Goal: Check status: Check status

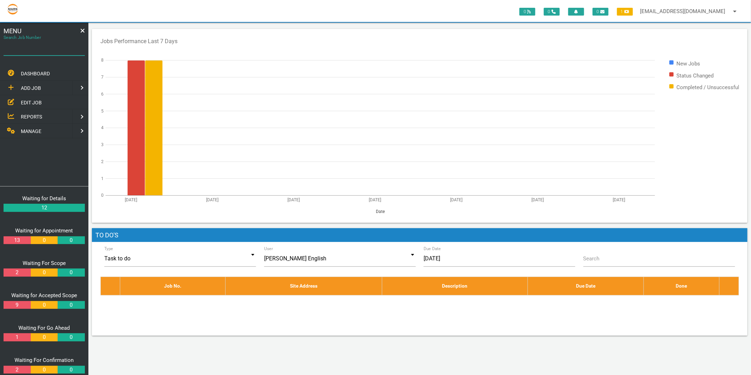
click at [43, 40] on div "Search Job Number" at bounding box center [44, 48] width 81 height 19
type input "1720"
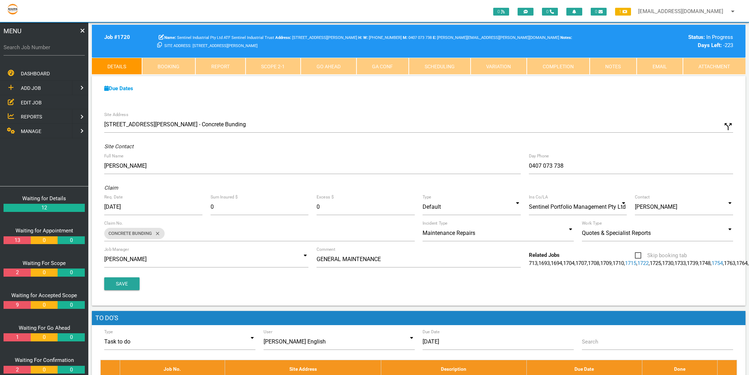
click at [698, 65] on link "Attachment" at bounding box center [714, 66] width 63 height 17
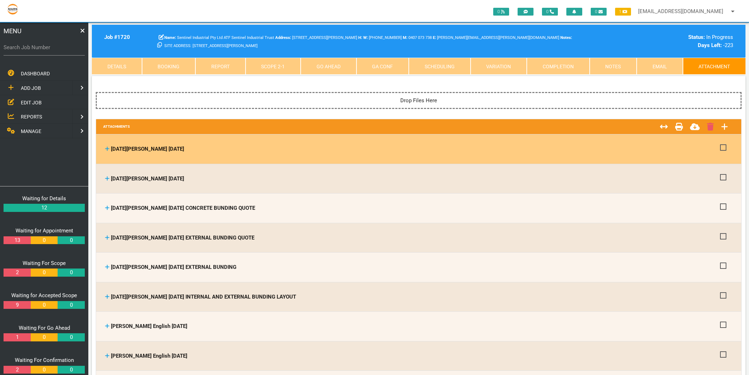
click at [107, 149] on icon at bounding box center [107, 148] width 5 height 5
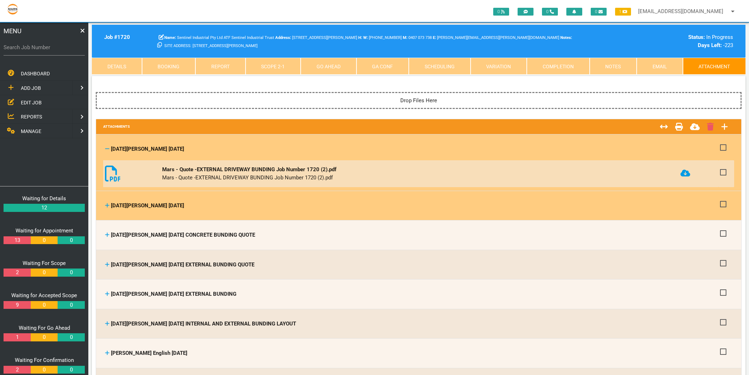
click at [107, 203] on icon at bounding box center [107, 204] width 5 height 5
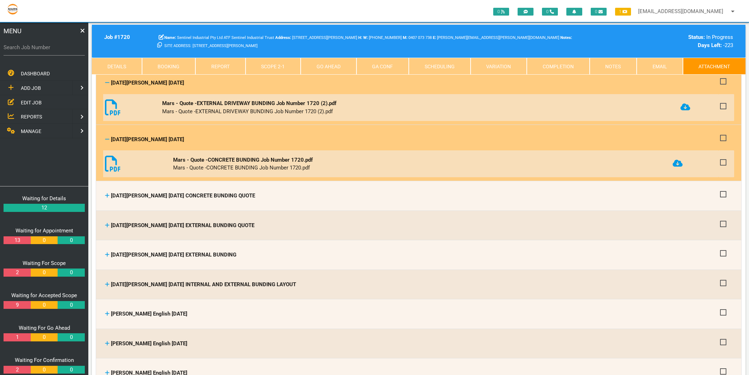
scroll to position [78, 0]
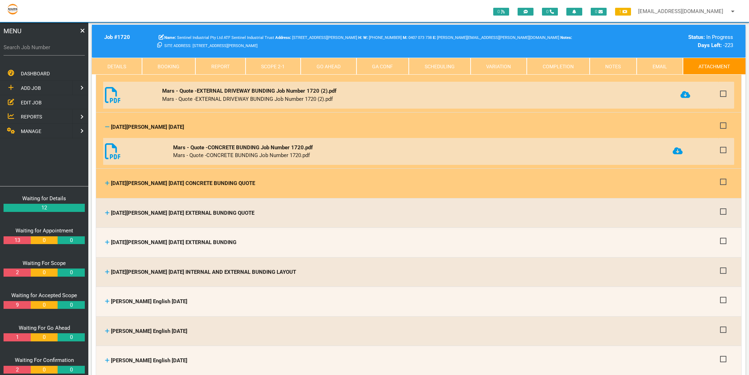
click at [107, 181] on icon at bounding box center [107, 183] width 4 height 4
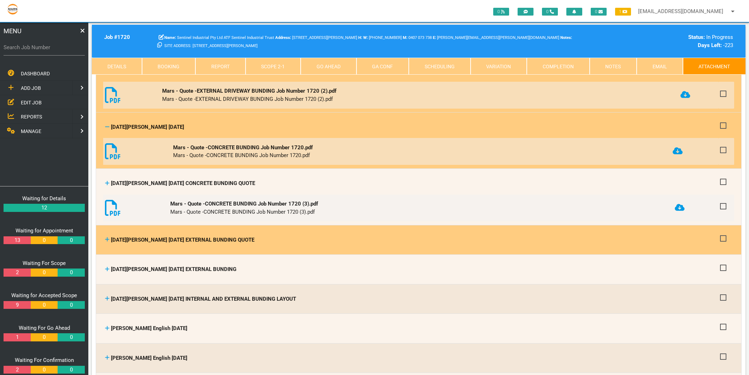
scroll to position [118, 0]
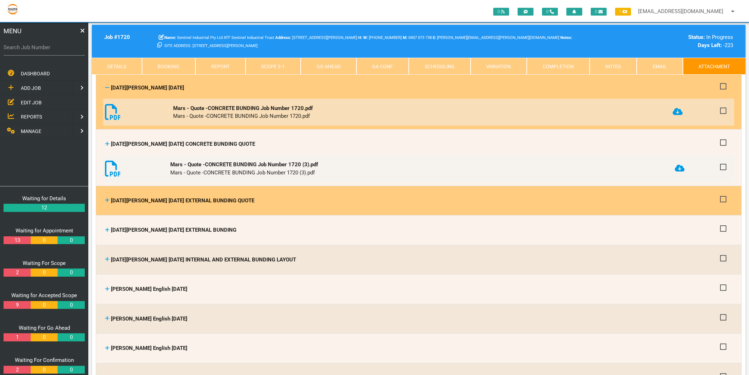
click at [107, 198] on icon at bounding box center [107, 200] width 4 height 4
click at [108, 198] on icon at bounding box center [107, 199] width 5 height 5
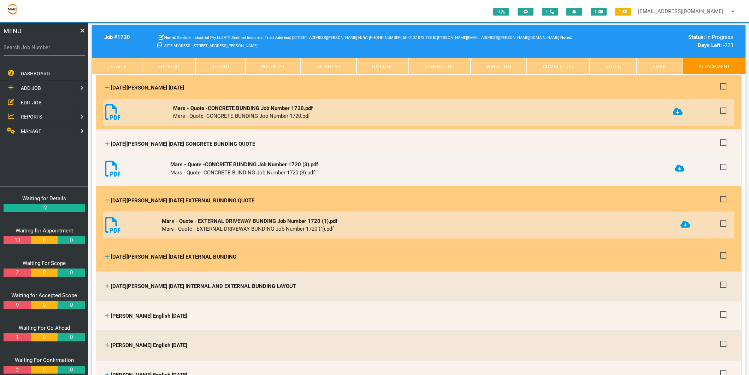
click at [107, 254] on icon at bounding box center [107, 256] width 4 height 4
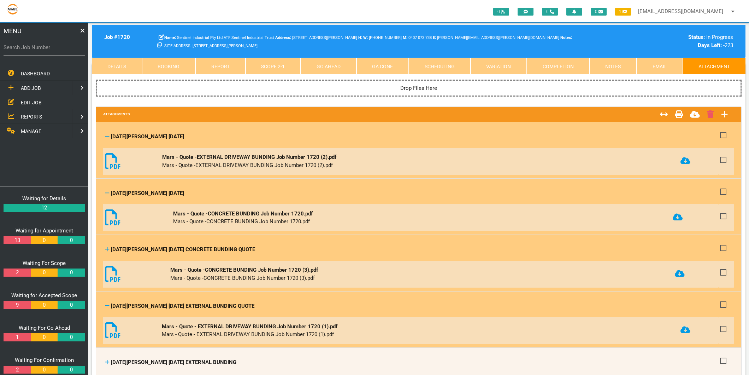
scroll to position [0, 0]
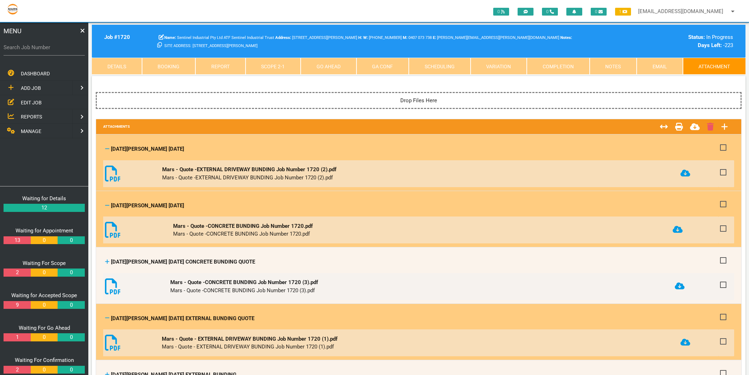
click at [130, 64] on link "Details" at bounding box center [117, 66] width 50 height 17
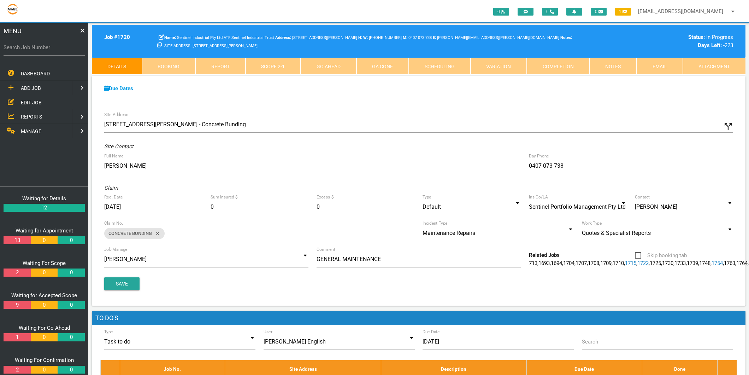
click at [709, 69] on link "Attachment" at bounding box center [714, 66] width 63 height 17
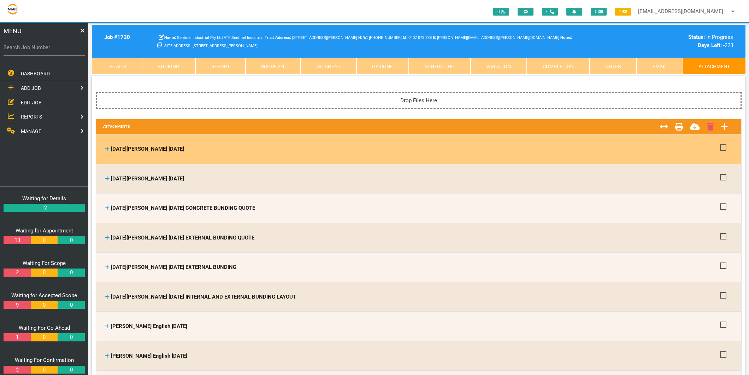
click at [106, 149] on icon at bounding box center [107, 148] width 5 height 5
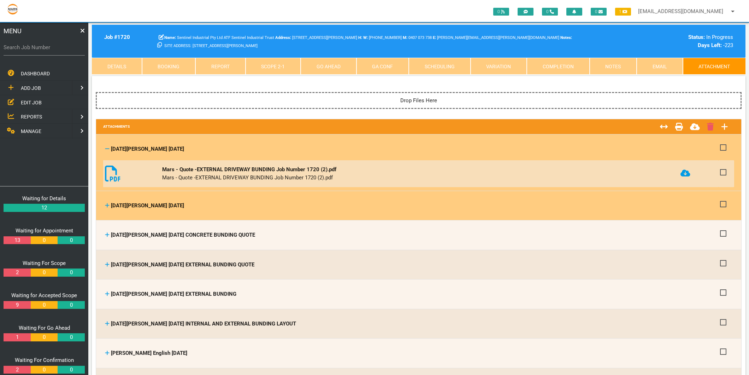
click at [106, 203] on icon at bounding box center [107, 204] width 5 height 5
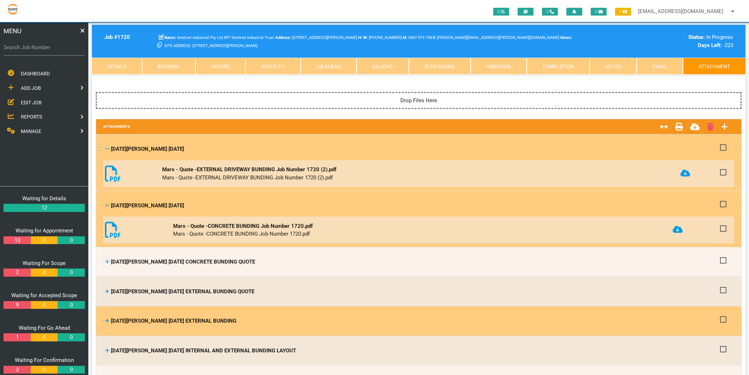
click at [106, 319] on icon at bounding box center [107, 320] width 5 height 5
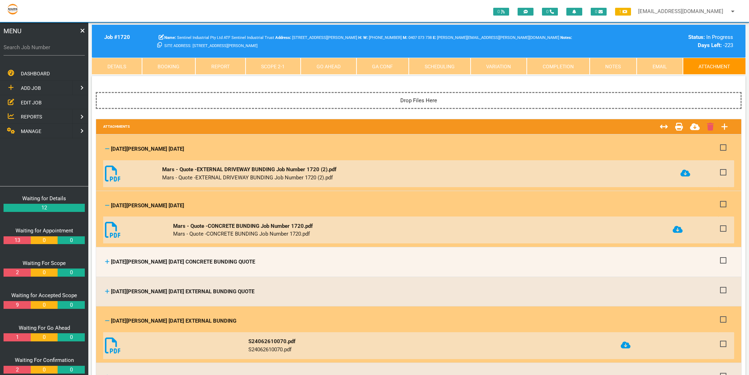
click at [622, 345] on icon at bounding box center [626, 344] width 10 height 7
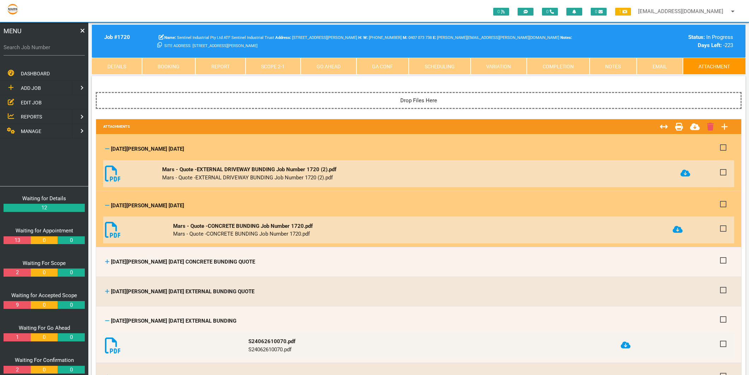
click at [252, 68] on link "Scope 2 - 1" at bounding box center [273, 66] width 55 height 17
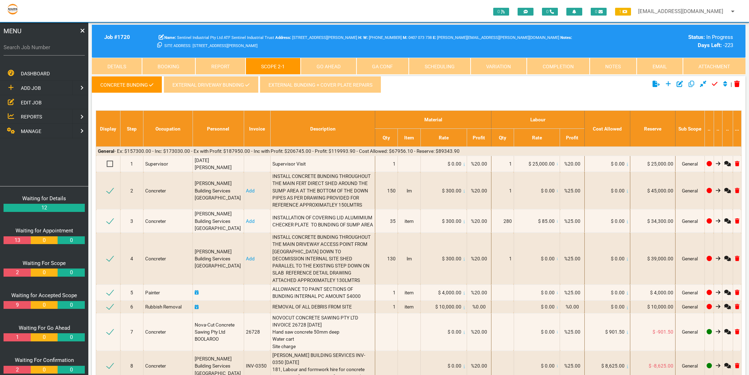
click at [232, 81] on link "EXTERNAL DRIVEWAY BUNDING" at bounding box center [211, 84] width 94 height 17
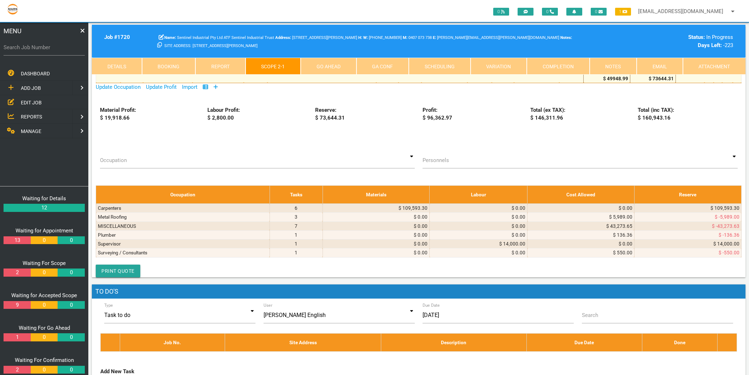
scroll to position [714, 0]
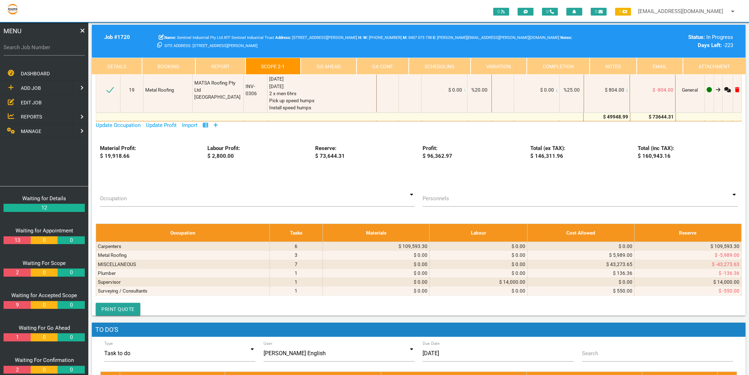
click at [119, 64] on link "Details" at bounding box center [117, 66] width 50 height 17
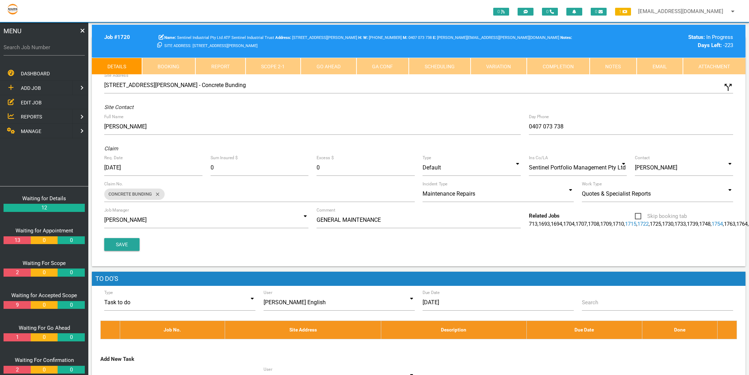
scroll to position [0, 0]
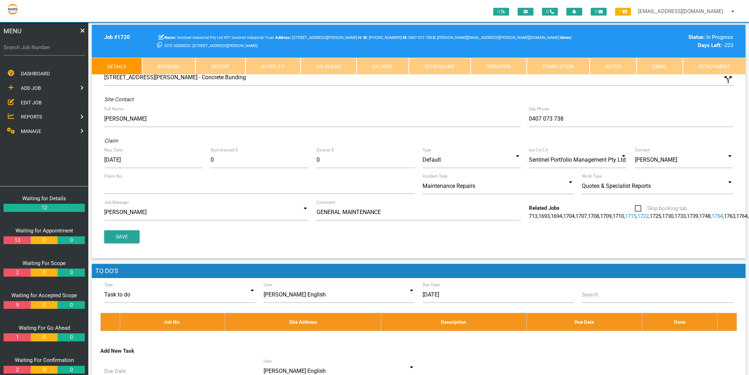
click at [50, 47] on label "Search Job Number" at bounding box center [44, 47] width 81 height 8
click at [50, 47] on input "Search Job Number" at bounding box center [44, 47] width 81 height 16
type input "1722"
click at [707, 60] on link "Attachment" at bounding box center [714, 66] width 63 height 17
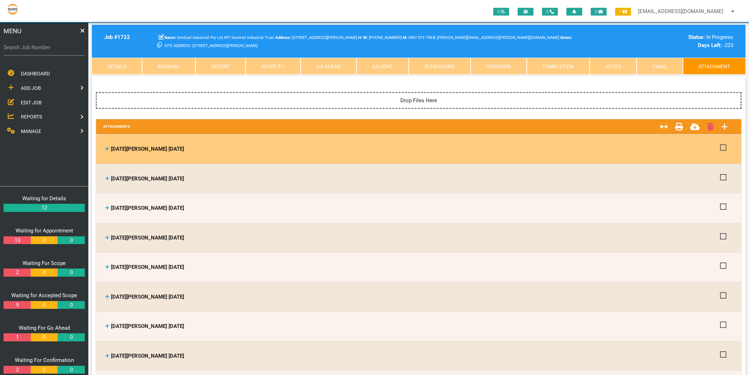
click at [106, 148] on icon at bounding box center [107, 148] width 5 height 5
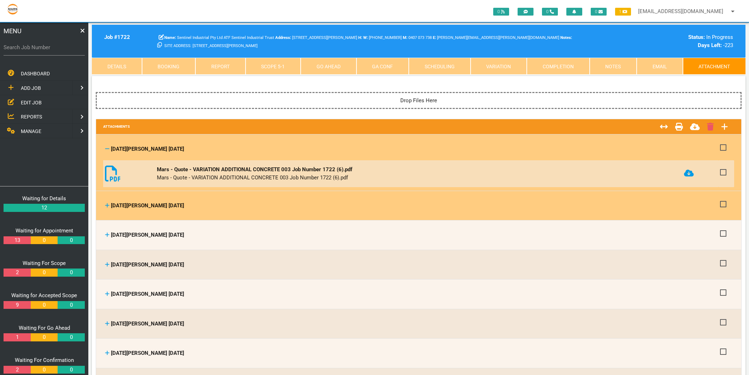
click at [108, 205] on icon at bounding box center [107, 204] width 5 height 5
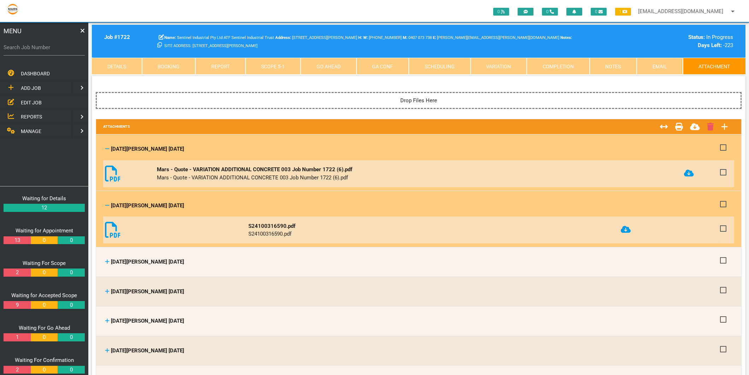
click at [621, 228] on icon at bounding box center [626, 229] width 10 height 7
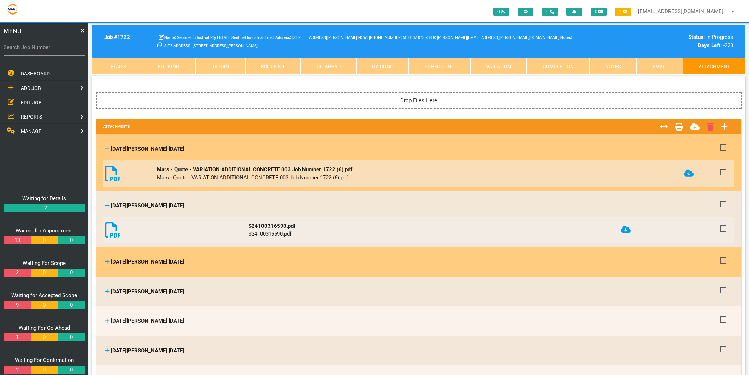
click at [107, 259] on icon at bounding box center [107, 261] width 5 height 5
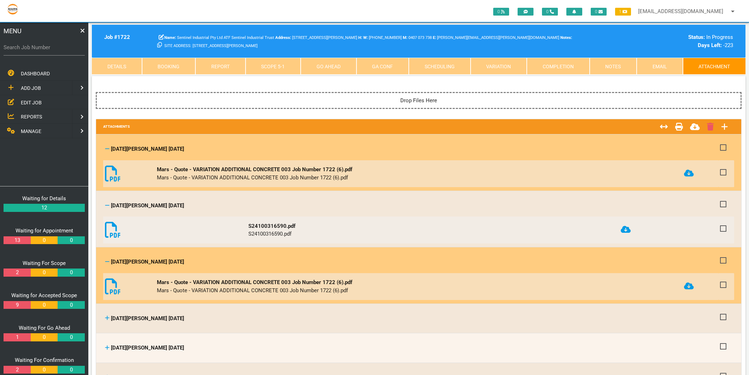
scroll to position [39, 0]
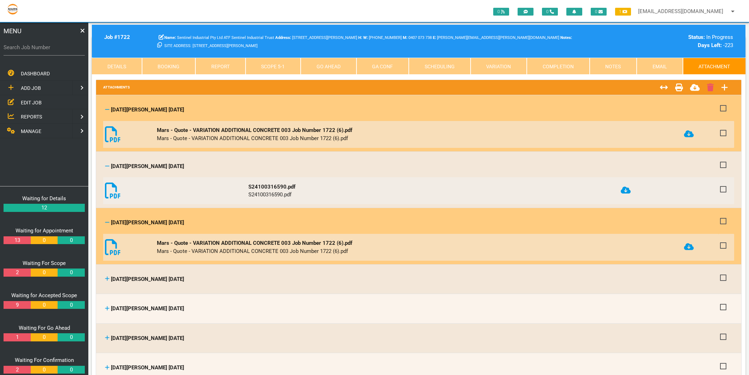
click at [693, 245] on icon at bounding box center [689, 246] width 10 height 7
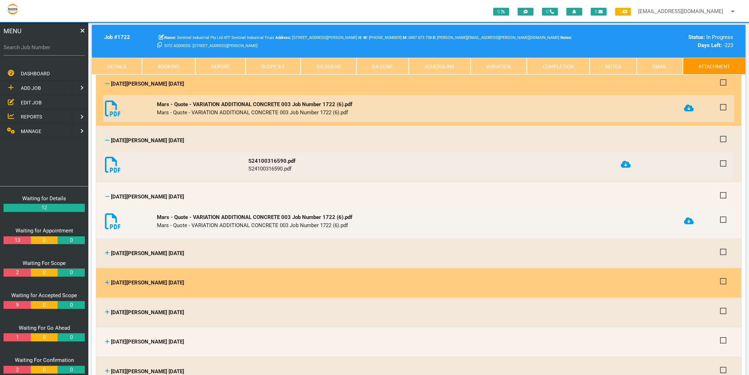
scroll to position [78, 0]
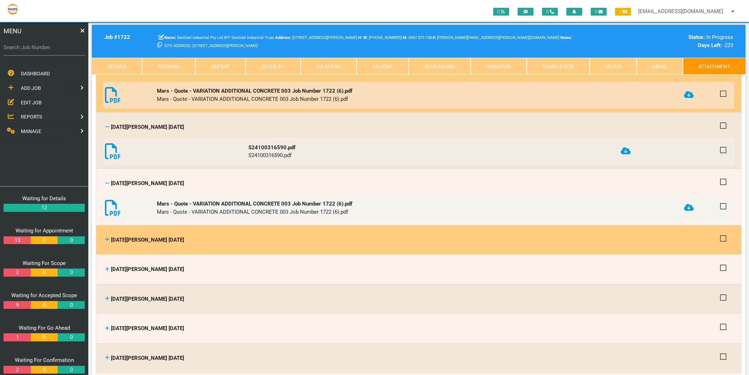
click at [105, 236] on icon at bounding box center [107, 238] width 5 height 5
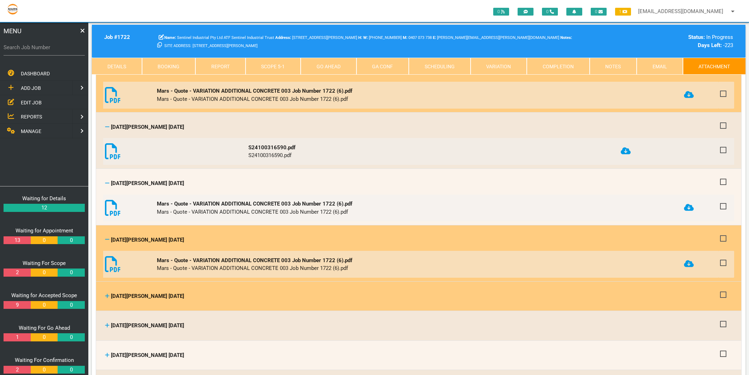
click at [105, 294] on icon at bounding box center [107, 295] width 5 height 5
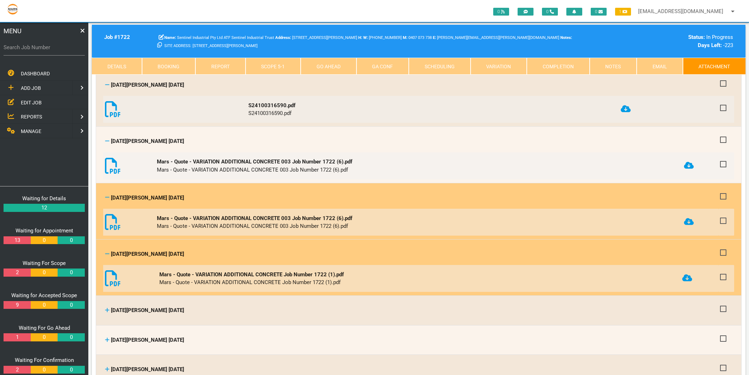
scroll to position [157, 0]
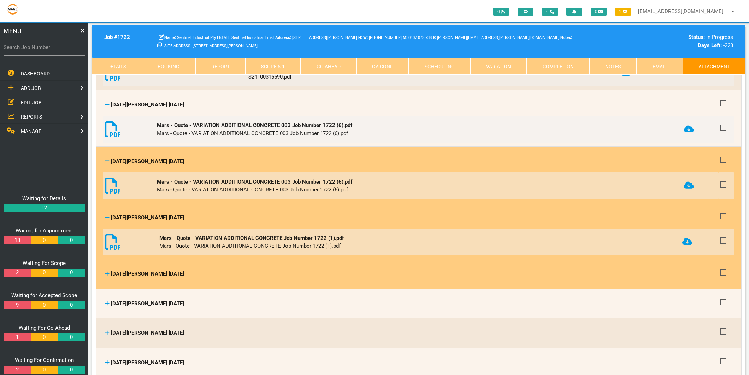
click at [107, 274] on div "Noel Dowde 16/10/2024" at bounding box center [411, 274] width 612 height 8
click at [107, 271] on icon at bounding box center [107, 273] width 4 height 4
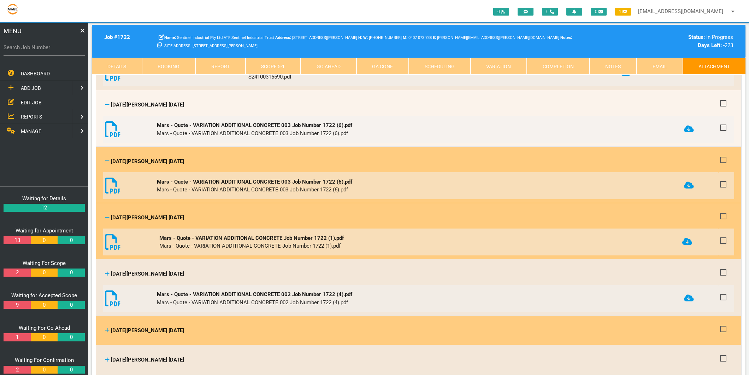
click at [108, 327] on icon at bounding box center [107, 329] width 5 height 5
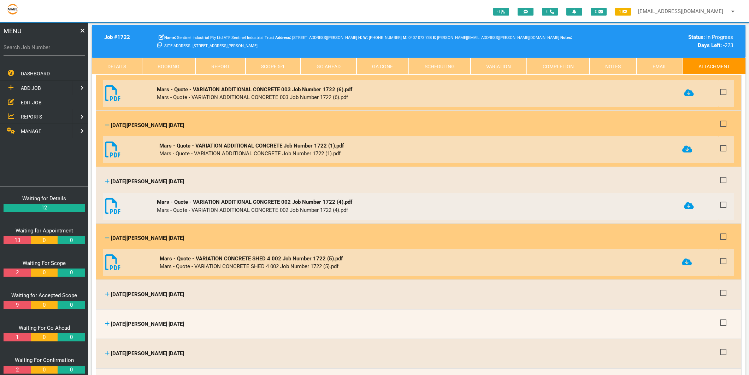
scroll to position [275, 0]
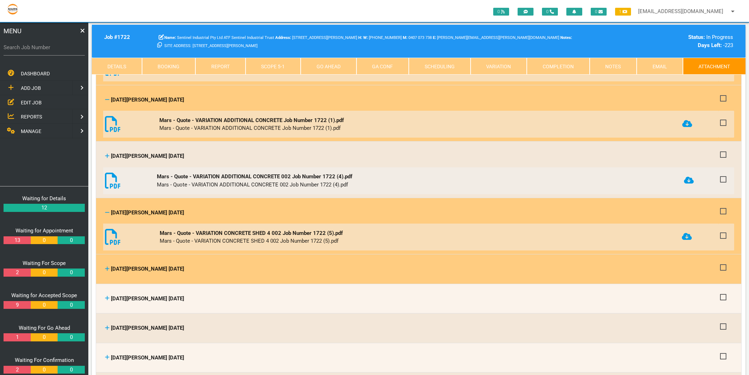
click at [110, 265] on div "Noel Dowde 16/10/2024" at bounding box center [411, 269] width 612 height 8
click at [107, 266] on icon at bounding box center [107, 268] width 4 height 4
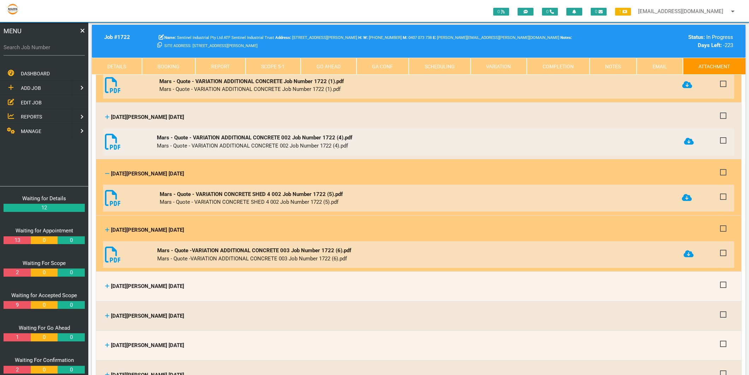
scroll to position [353, 0]
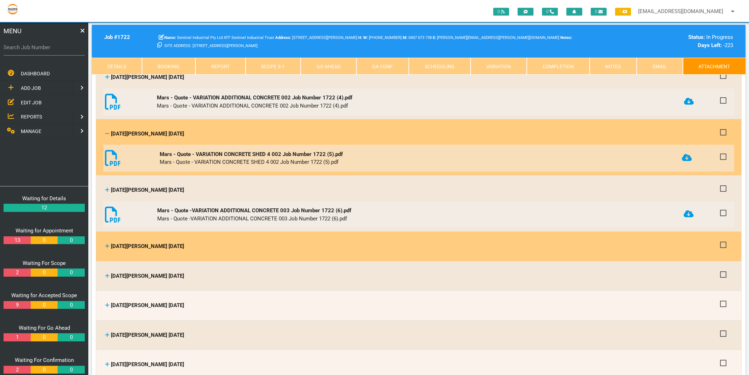
click at [107, 243] on icon at bounding box center [107, 245] width 5 height 5
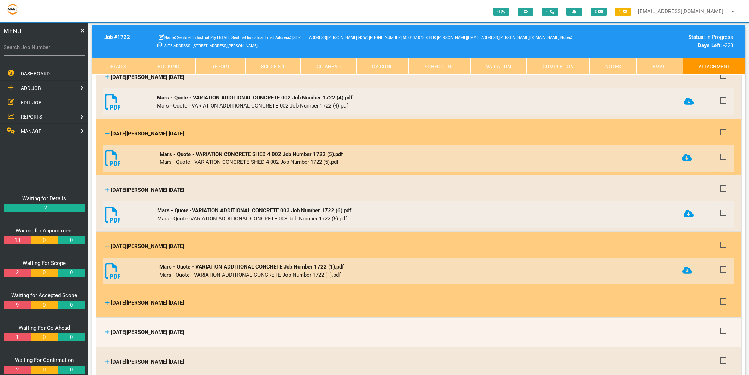
click at [106, 300] on icon at bounding box center [107, 302] width 5 height 5
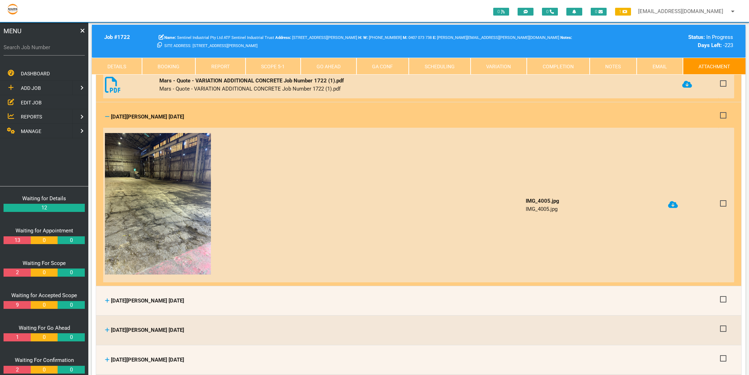
scroll to position [550, 0]
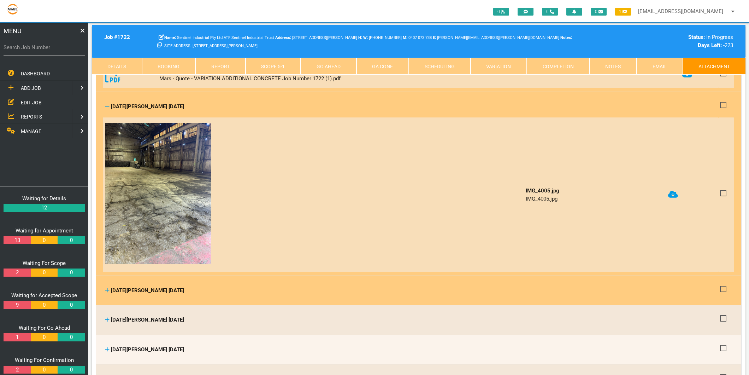
click at [106, 287] on icon at bounding box center [107, 289] width 5 height 5
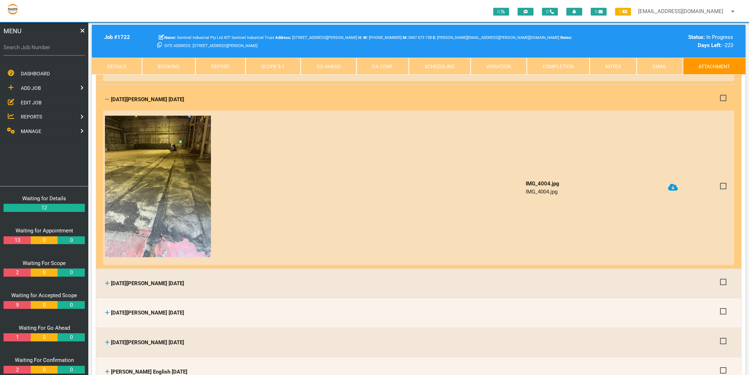
scroll to position [746, 0]
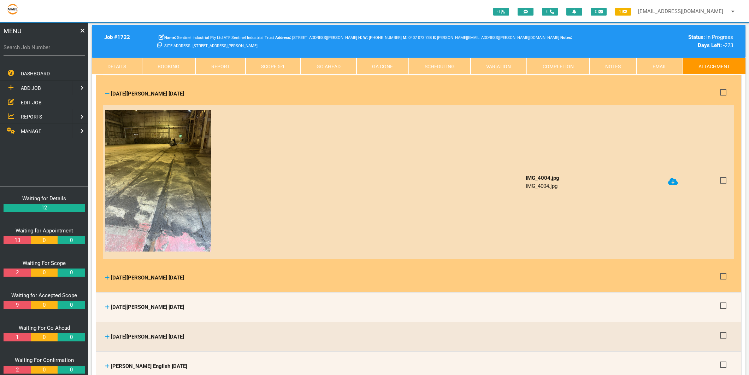
click at [107, 275] on icon at bounding box center [107, 277] width 4 height 4
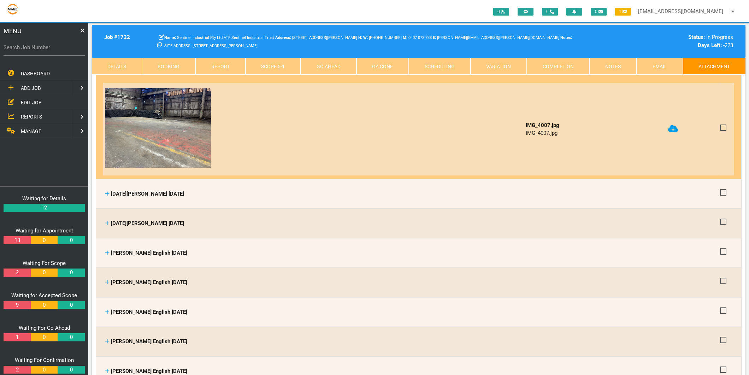
scroll to position [981, 0]
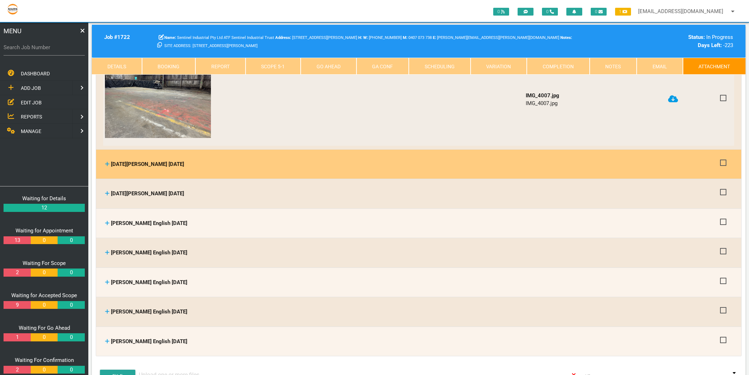
click at [107, 161] on icon at bounding box center [107, 163] width 4 height 4
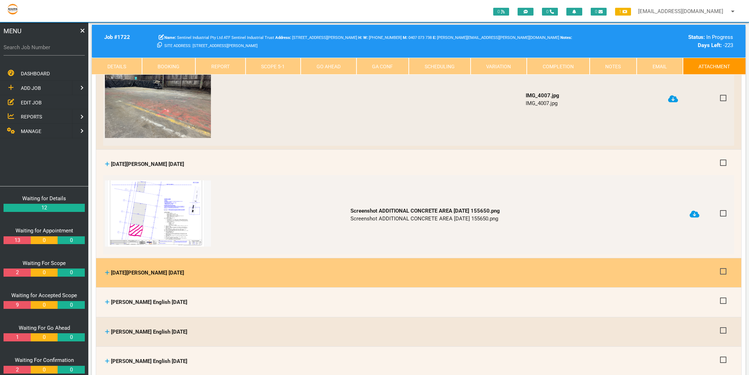
click at [108, 270] on icon at bounding box center [107, 272] width 5 height 5
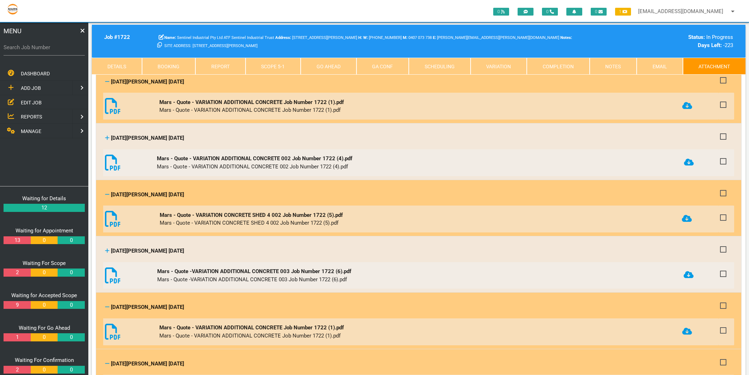
scroll to position [39, 0]
